Goal: Task Accomplishment & Management: Use online tool/utility

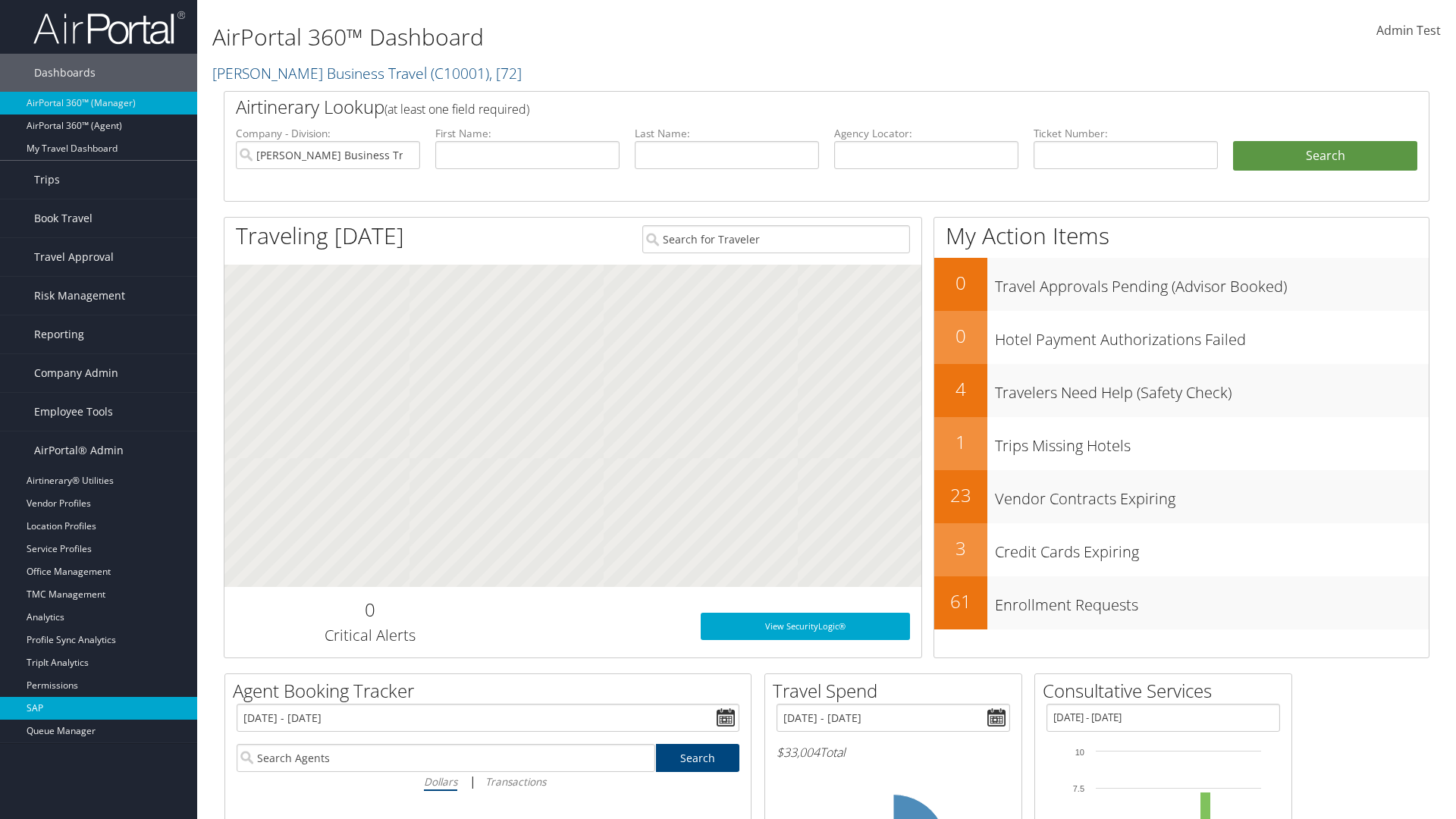
click at [98, 708] on link "SAP" at bounding box center [98, 708] width 198 height 23
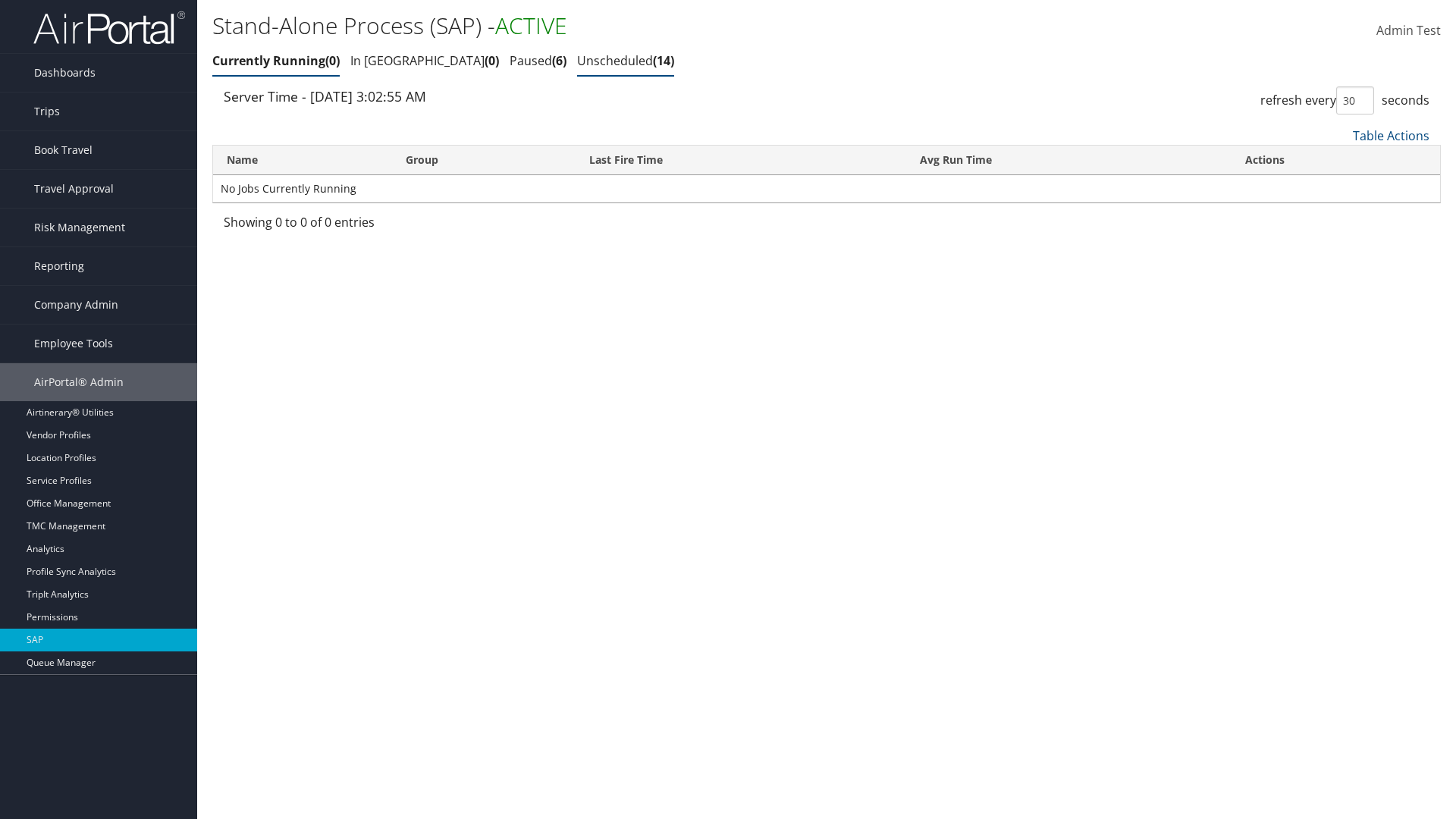
click at [577, 61] on link "Unscheduled 14" at bounding box center [626, 61] width 97 height 17
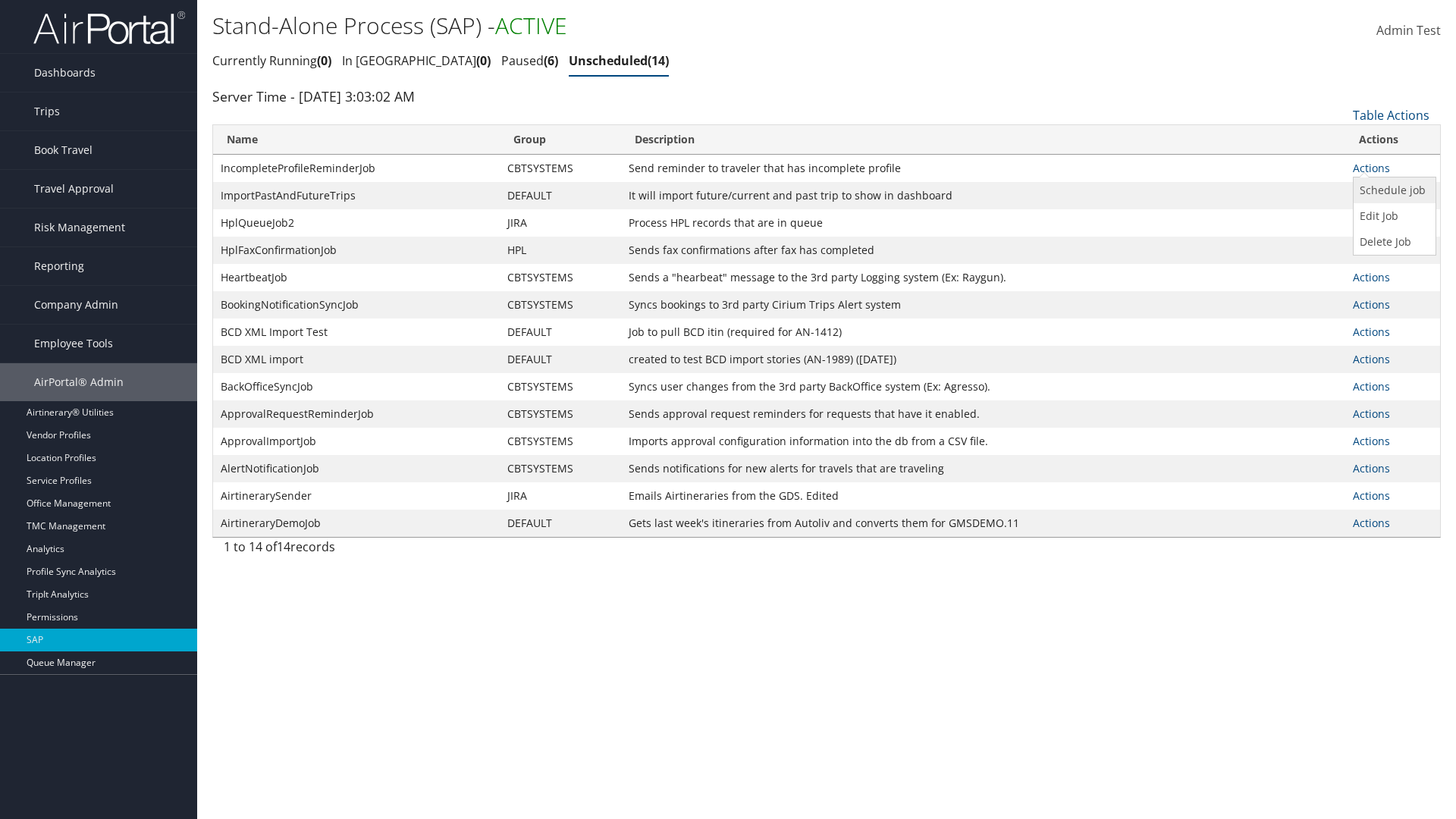
click at [1392, 190] on link "Schedule job" at bounding box center [1393, 190] width 78 height 25
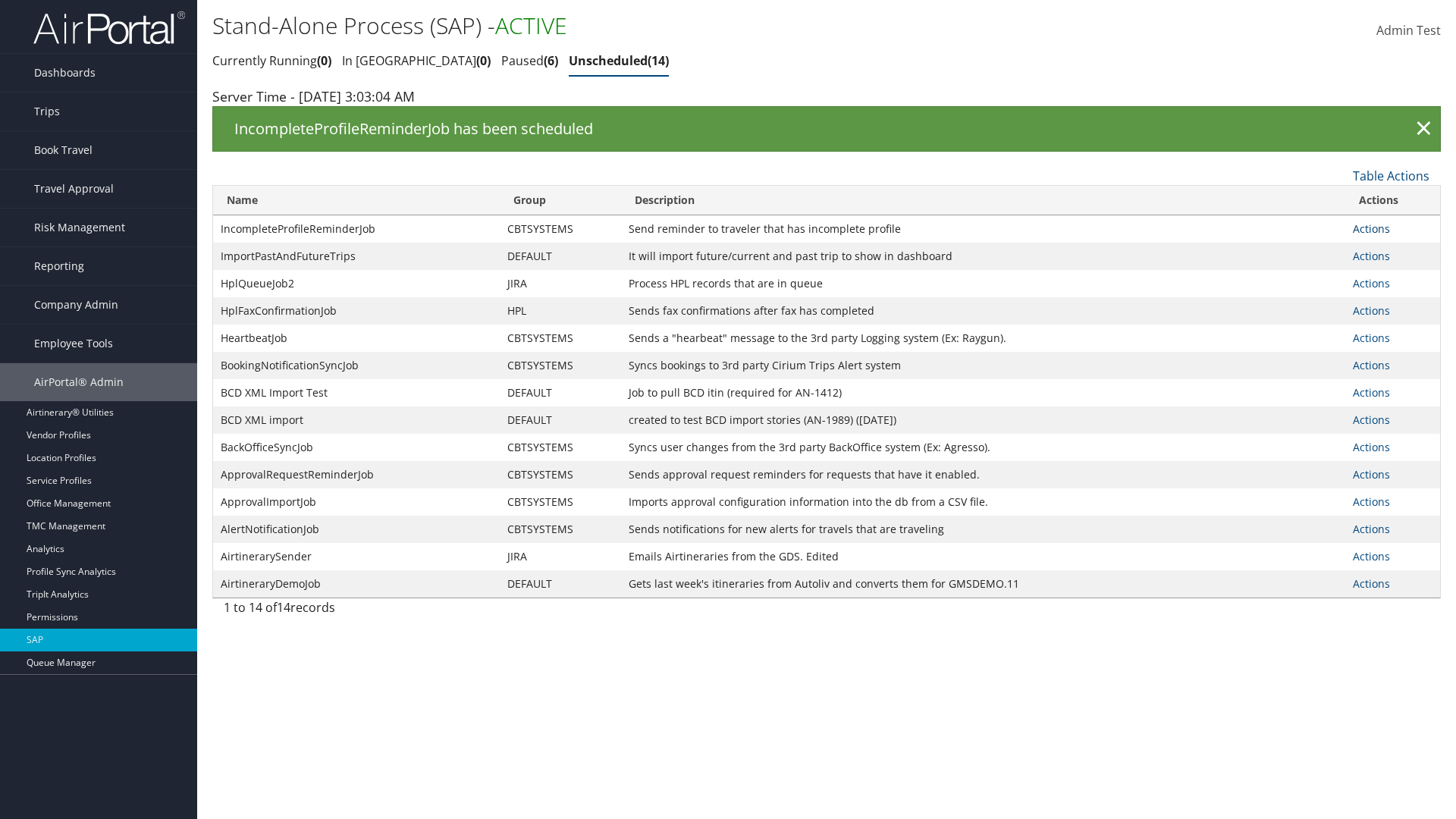
click at [1371, 228] on link "Actions" at bounding box center [1372, 228] width 37 height 14
